Goal: Information Seeking & Learning: Learn about a topic

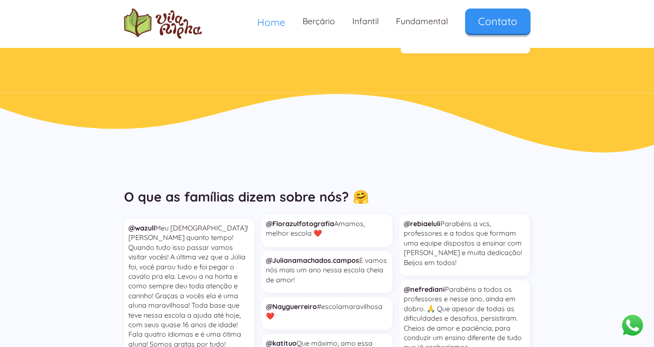
scroll to position [2074, 0]
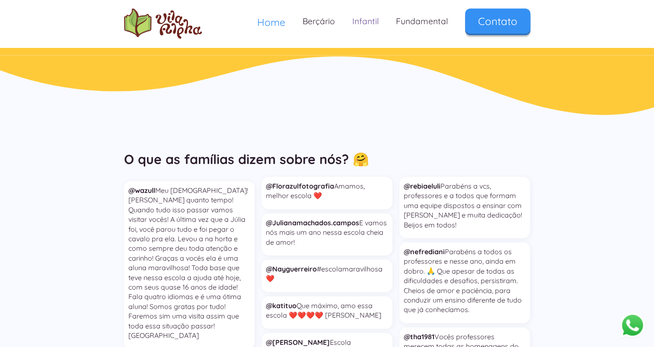
click at [358, 17] on link "Infantil" at bounding box center [365, 21] width 44 height 25
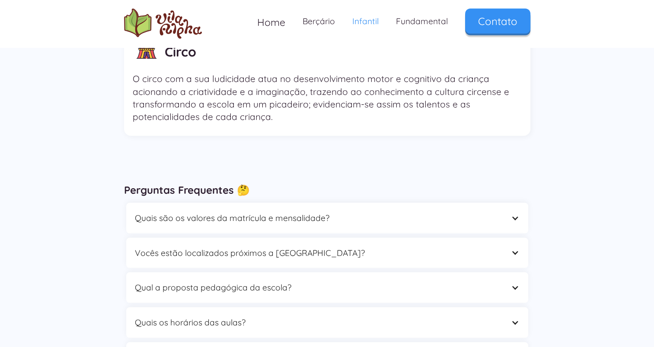
scroll to position [2376, 0]
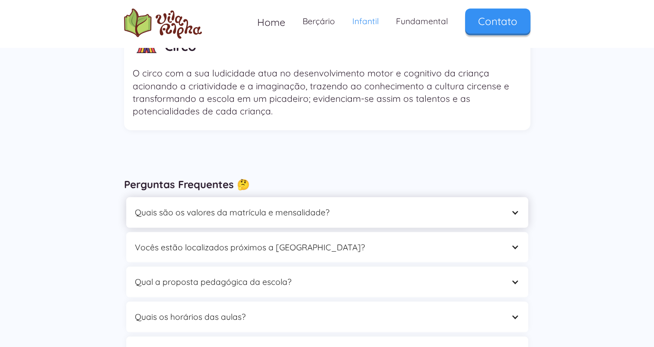
click at [496, 207] on div "Quais são os valores da matrícula e mensalidade?" at bounding box center [327, 212] width 402 height 31
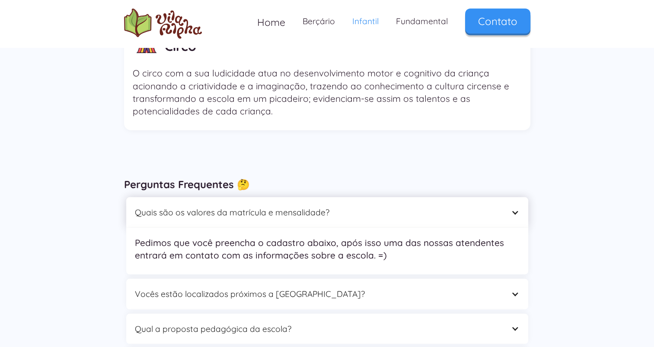
click at [496, 207] on div "Quais são os valores da matrícula e mensalidade?" at bounding box center [327, 212] width 402 height 31
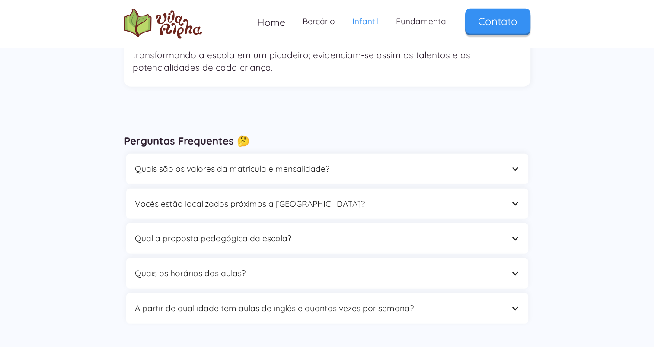
scroll to position [2462, 0]
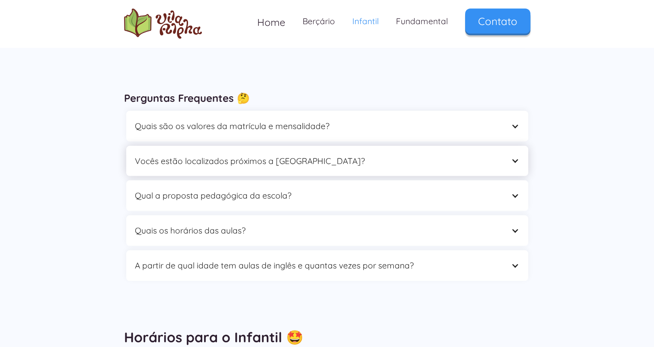
click at [408, 158] on div "Vocês estão localizados próximos a [GEOGRAPHIC_DATA]?" at bounding box center [327, 161] width 402 height 31
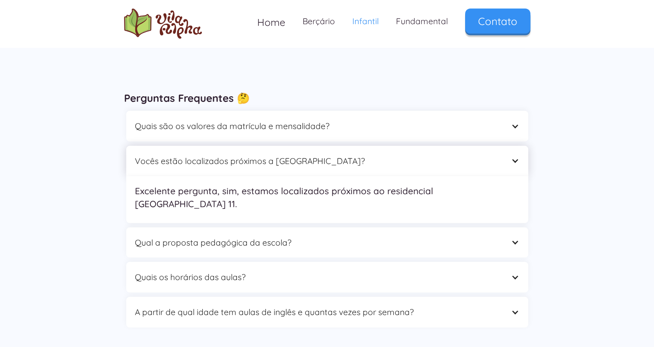
click at [408, 158] on div "Vocês estão localizados próximos a [GEOGRAPHIC_DATA]?" at bounding box center [327, 161] width 402 height 31
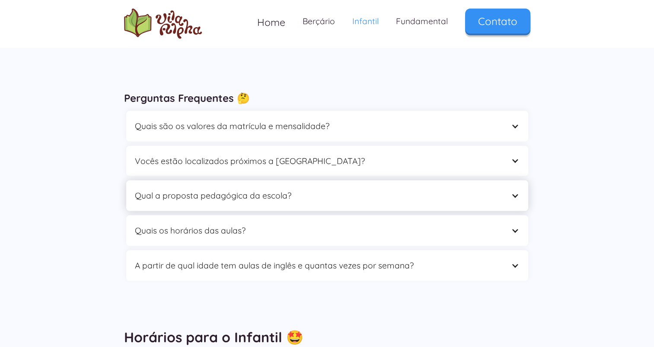
click at [400, 189] on div "Qual a proposta pedagógica da escola?" at bounding box center [318, 195] width 367 height 13
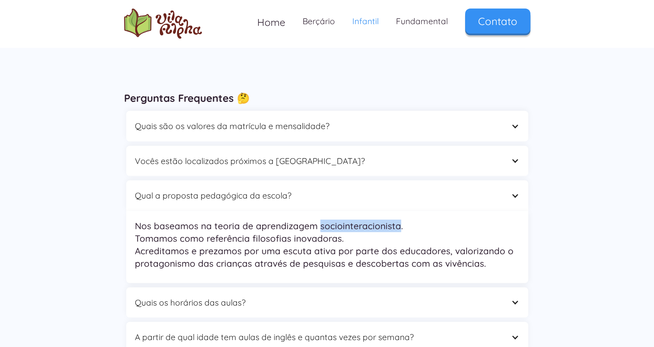
drag, startPoint x: 396, startPoint y: 213, endPoint x: 317, endPoint y: 206, distance: 78.9
click at [317, 211] on nav "Nos baseamos na teoria de aprendizagem sociointeracionista. Tomamos como referê…" at bounding box center [327, 247] width 402 height 72
copy p "sociointeracionista"
drag, startPoint x: 211, startPoint y: 213, endPoint x: 393, endPoint y: 208, distance: 182.4
click at [393, 220] on p "Nos baseamos na teoria de aprendizagem sociointeracionista. Tomamos como referê…" at bounding box center [327, 245] width 384 height 51
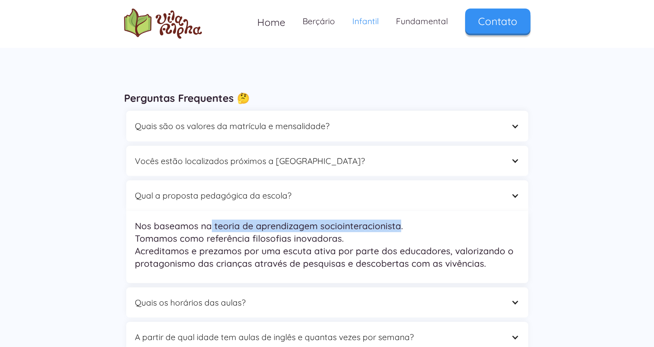
copy p "teoria de aprendizagem sociointeracionista"
